Goal: Task Accomplishment & Management: Manage account settings

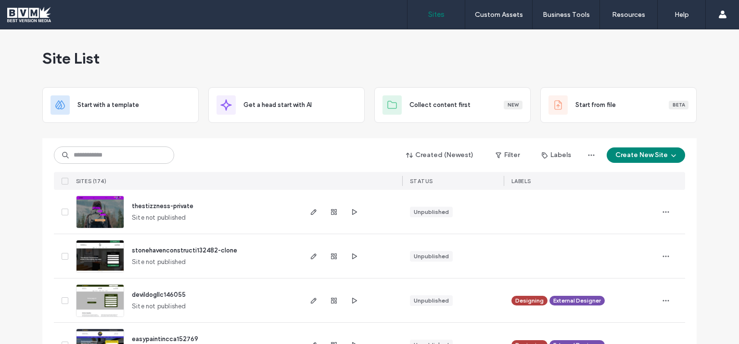
scroll to position [140, 0]
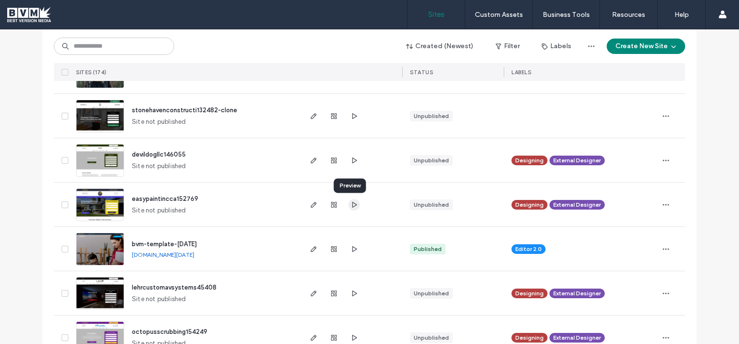
click at [350, 204] on icon "button" at bounding box center [354, 205] width 8 height 8
click at [311, 204] on icon "button" at bounding box center [314, 205] width 8 height 8
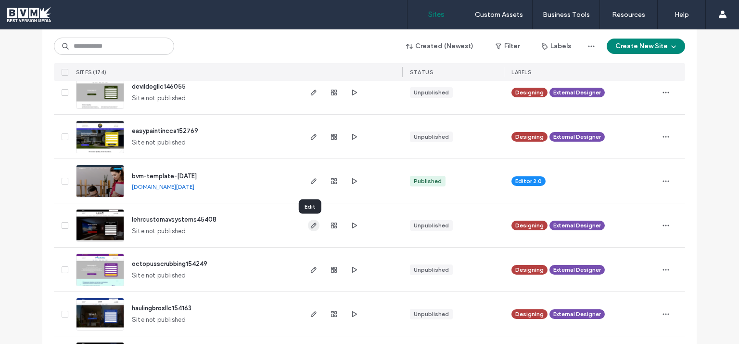
click at [313, 226] on icon "button" at bounding box center [314, 225] width 8 height 8
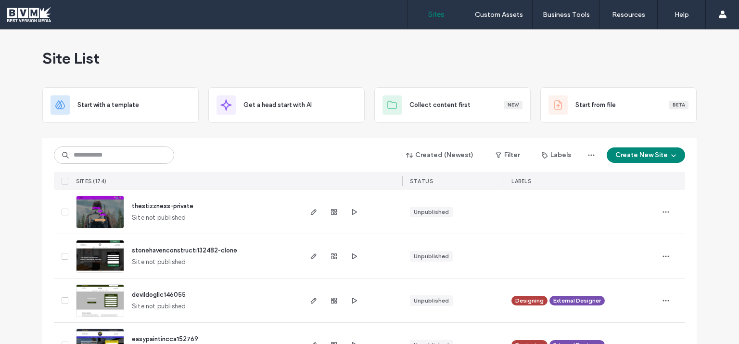
scroll to position [280, 0]
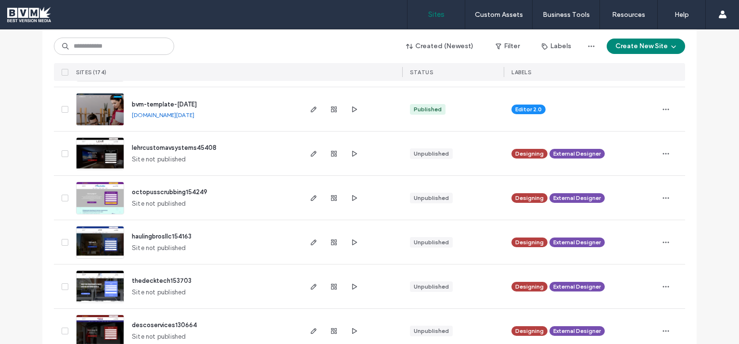
click at [351, 207] on div at bounding box center [334, 198] width 52 height 44
click at [348, 198] on span "button" at bounding box center [354, 198] width 12 height 12
click at [311, 195] on use "button" at bounding box center [314, 198] width 6 height 6
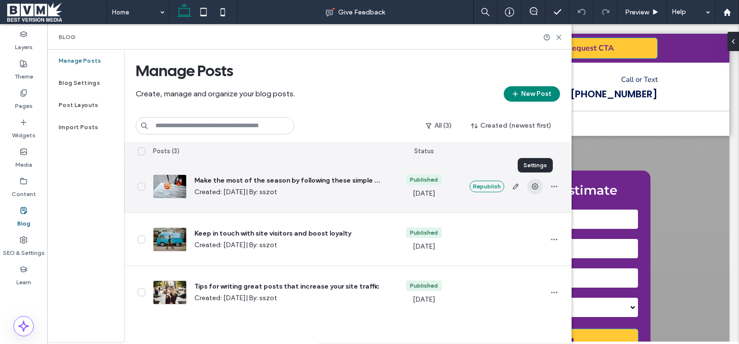
click at [533, 186] on icon "button" at bounding box center [535, 186] width 8 height 8
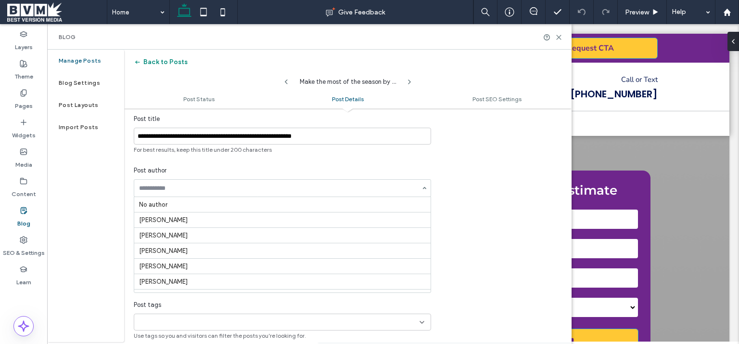
scroll to position [156, 0]
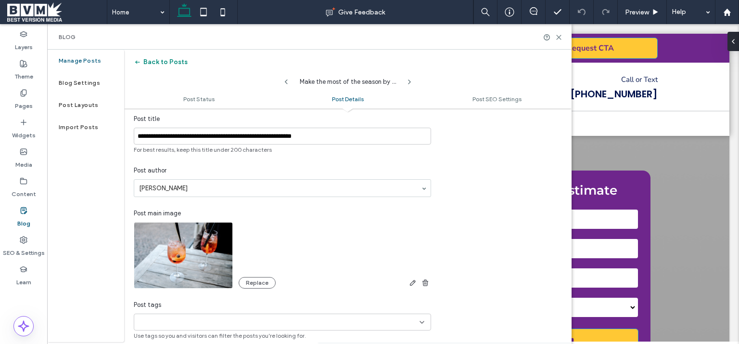
drag, startPoint x: 430, startPoint y: 273, endPoint x: 427, endPoint y: 264, distance: 9.7
click at [427, 264] on div at bounding box center [369, 172] width 739 height 344
click at [245, 190] on div at bounding box center [369, 172] width 739 height 344
click at [425, 191] on div at bounding box center [369, 172] width 739 height 344
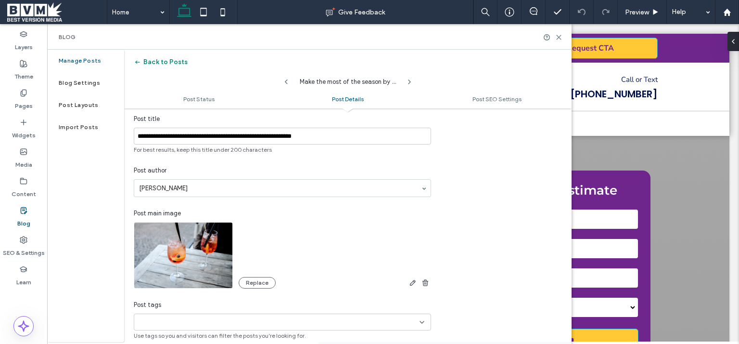
click at [425, 191] on div at bounding box center [369, 172] width 739 height 344
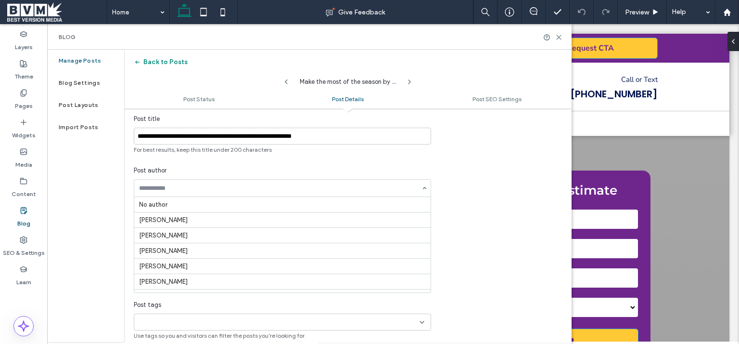
scroll to position [0, 0]
click at [424, 191] on div "No author Akash Patwa Pratik Pawar Jessica Thompson Loyala Lobo Prerana Kawad Z…" at bounding box center [282, 188] width 297 height 18
click at [461, 177] on div "**********" at bounding box center [348, 210] width 448 height 258
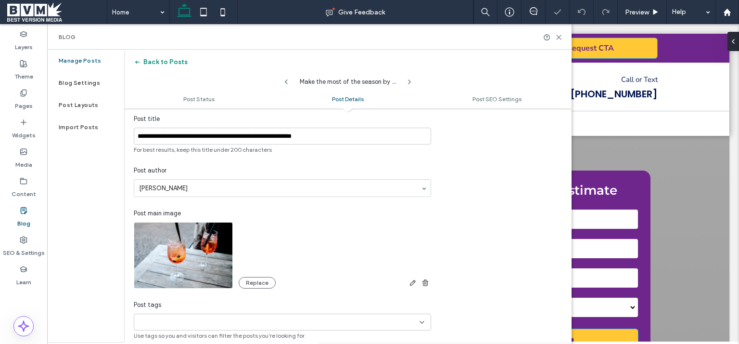
click at [71, 61] on label "Manage Posts" at bounding box center [80, 60] width 43 height 7
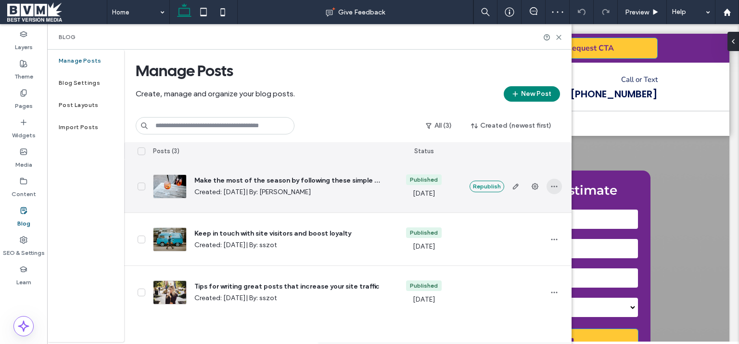
click at [555, 187] on icon "button" at bounding box center [554, 186] width 8 height 8
click at [503, 249] on span "Delete" at bounding box center [504, 248] width 18 height 10
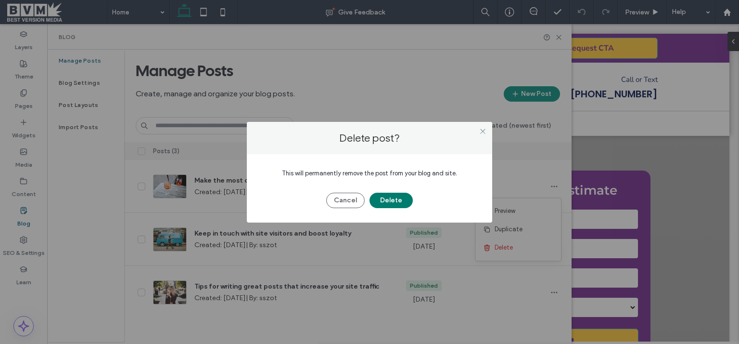
click at [395, 198] on button "Delete" at bounding box center [391, 199] width 43 height 15
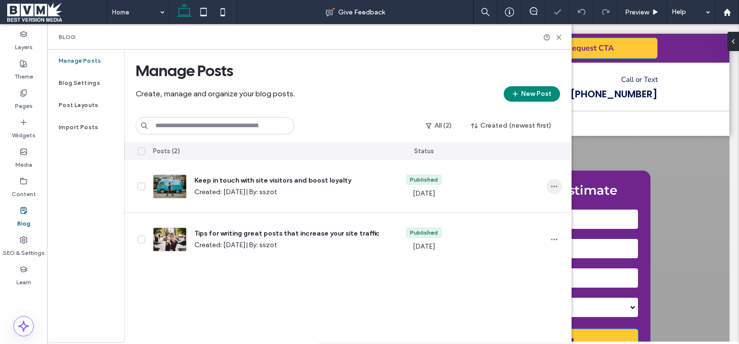
click at [554, 184] on icon "button" at bounding box center [554, 186] width 8 height 8
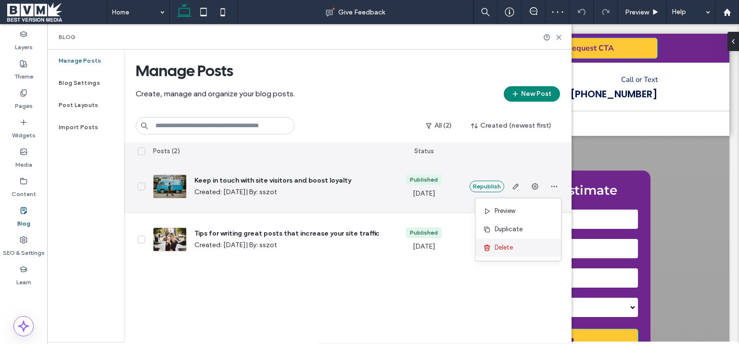
click at [499, 249] on span "Delete" at bounding box center [504, 248] width 18 height 10
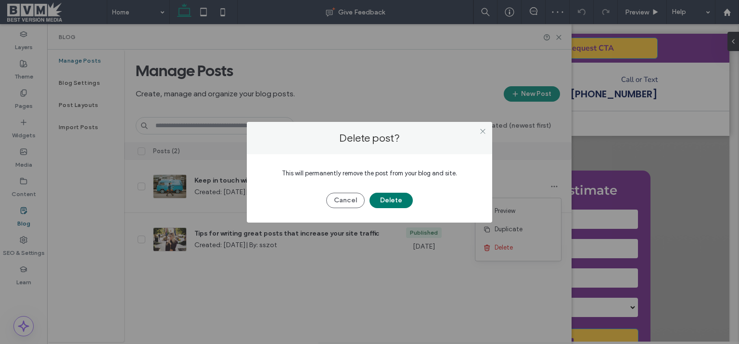
click at [401, 199] on button "Delete" at bounding box center [391, 199] width 43 height 15
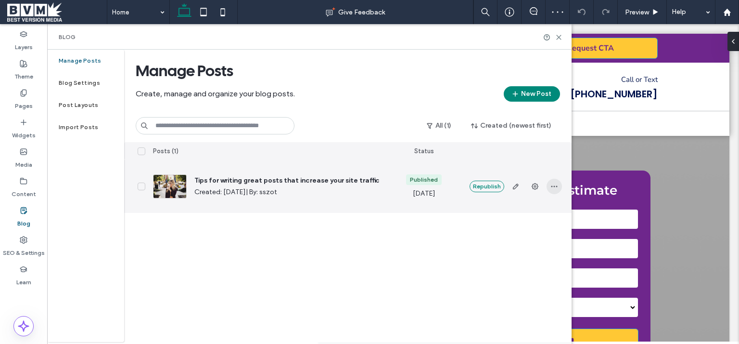
click at [555, 185] on icon "button" at bounding box center [554, 186] width 8 height 8
click at [502, 247] on span "Delete" at bounding box center [504, 248] width 18 height 10
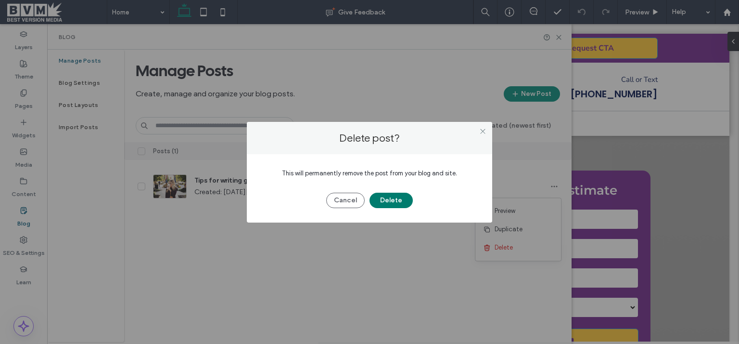
click at [385, 203] on button "Delete" at bounding box center [391, 199] width 43 height 15
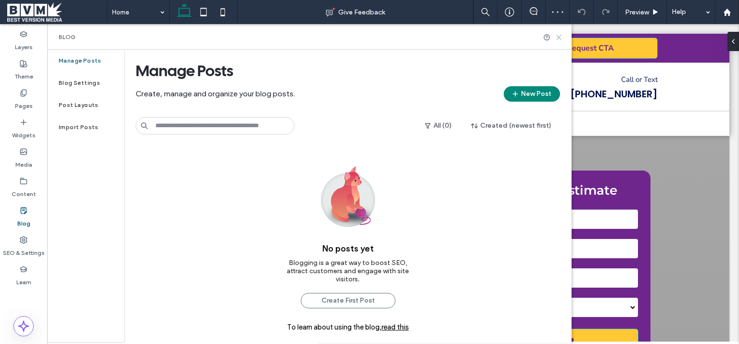
click at [556, 38] on icon at bounding box center [558, 37] width 7 height 7
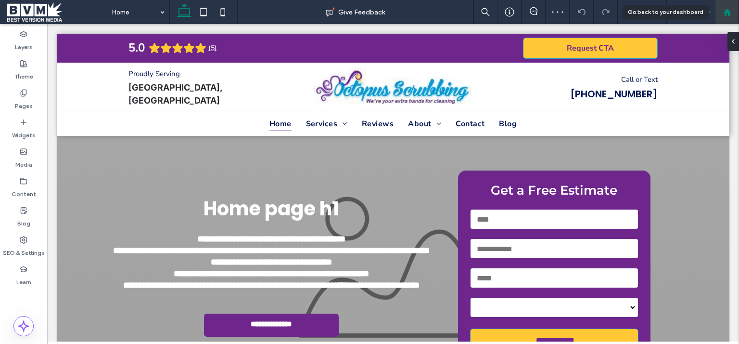
click at [725, 13] on use at bounding box center [726, 11] width 7 height 7
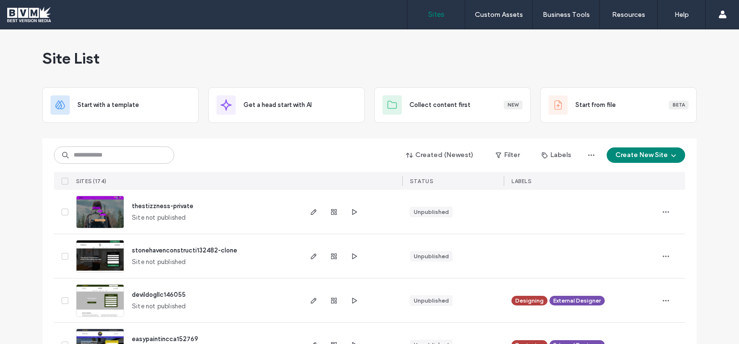
click at [121, 165] on div "Created (Newest) Filter Labels Create New Site SITES (174) STATUS LABELS" at bounding box center [369, 163] width 631 height 51
click at [125, 154] on input at bounding box center [114, 154] width 120 height 17
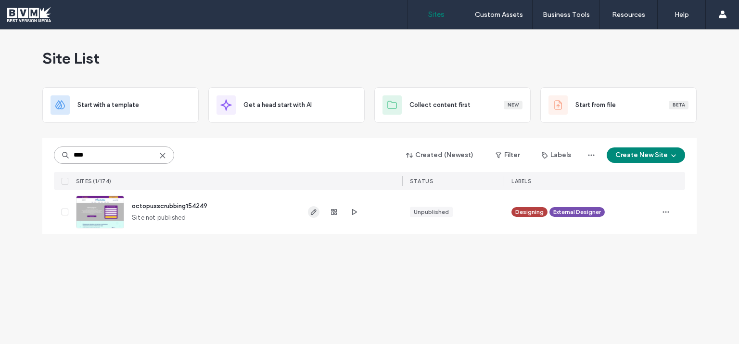
type input "****"
click at [316, 209] on use "button" at bounding box center [314, 212] width 6 height 6
